Goal: Task Accomplishment & Management: Use online tool/utility

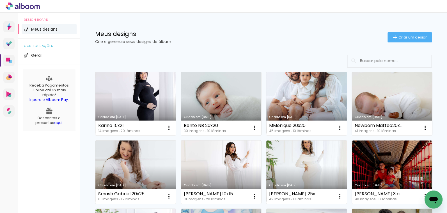
click at [294, 96] on link "Criado em [DATE]" at bounding box center [306, 103] width 80 height 63
